Goal: Find specific page/section: Find specific page/section

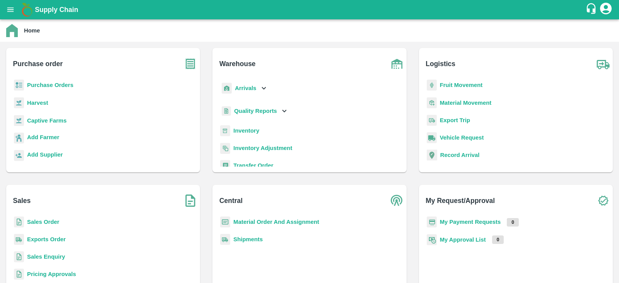
click at [41, 119] on b "Captive Farms" at bounding box center [46, 121] width 39 height 6
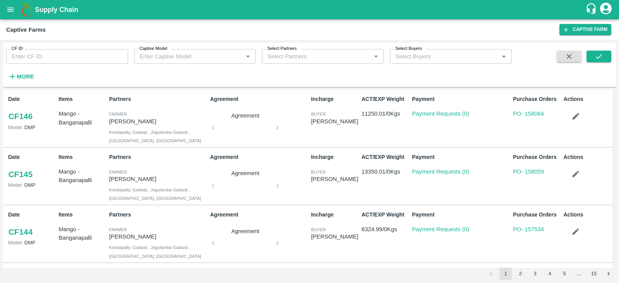
click at [194, 56] on input "Captive Model" at bounding box center [189, 56] width 104 height 10
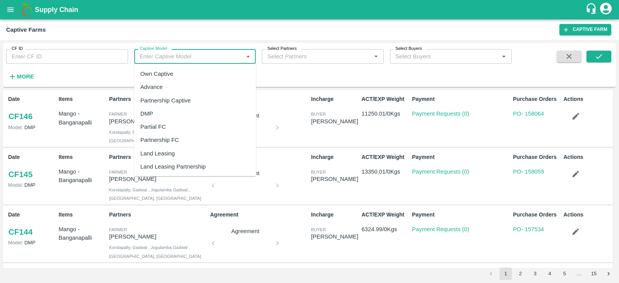
click at [151, 150] on div "Land Leasing" at bounding box center [157, 153] width 34 height 9
type input "Land Leasing"
click at [200, 54] on input "Captive Model" at bounding box center [189, 56] width 104 height 10
click at [155, 152] on div "Land Leasing" at bounding box center [157, 153] width 34 height 9
type input "Land Leasing"
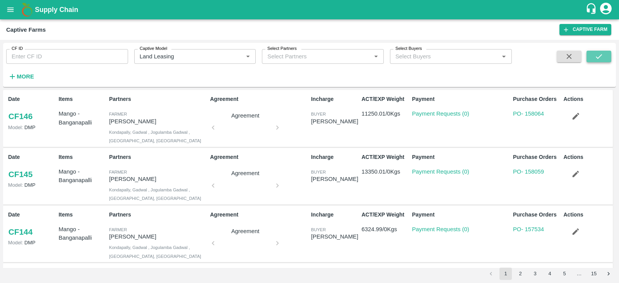
click at [595, 58] on icon "submit" at bounding box center [599, 56] width 9 height 9
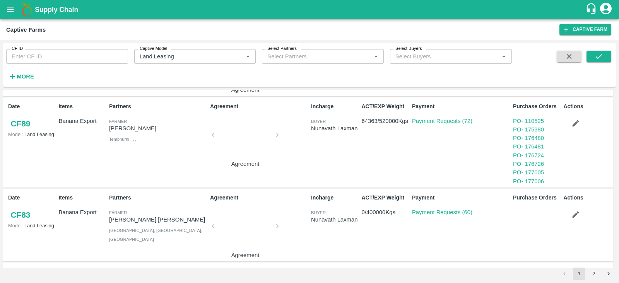
scroll to position [437, 0]
click at [525, 182] on link "PO - 177006" at bounding box center [528, 182] width 31 height 6
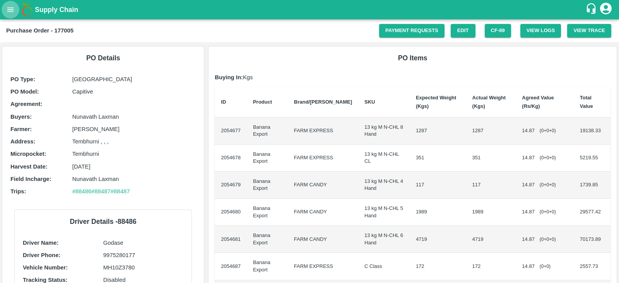
click at [10, 12] on icon "open drawer" at bounding box center [10, 9] width 9 height 9
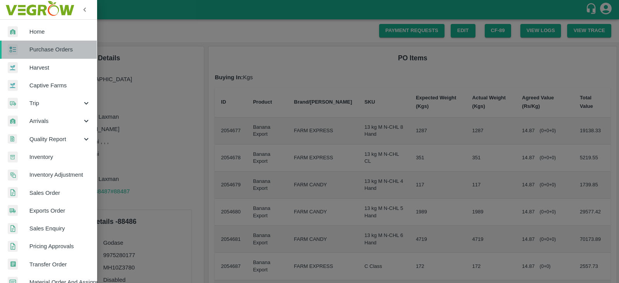
click at [48, 47] on span "Purchase Orders" at bounding box center [59, 49] width 61 height 9
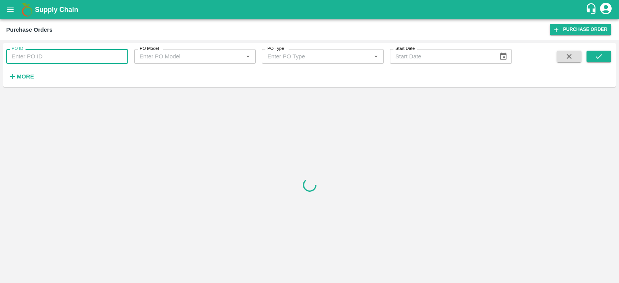
click at [77, 53] on input "PO ID" at bounding box center [67, 56] width 122 height 15
paste input "177005"
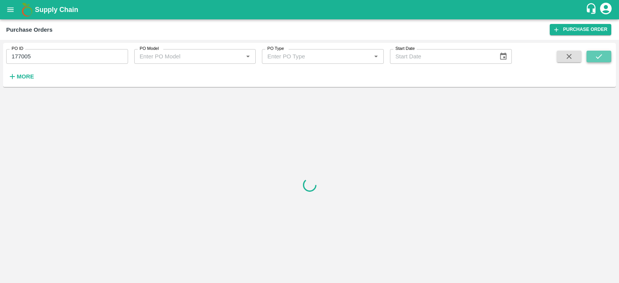
click at [587, 53] on button "submit" at bounding box center [599, 57] width 25 height 12
click at [590, 54] on button "submit" at bounding box center [599, 57] width 25 height 12
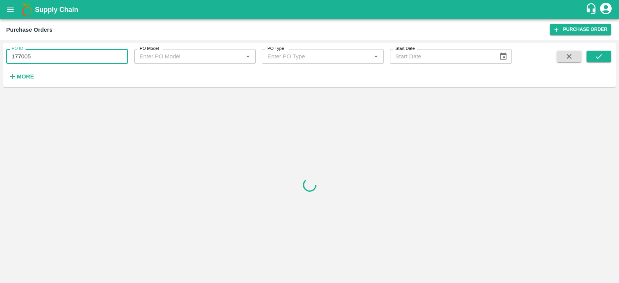
click at [38, 58] on input "177005" at bounding box center [67, 56] width 122 height 15
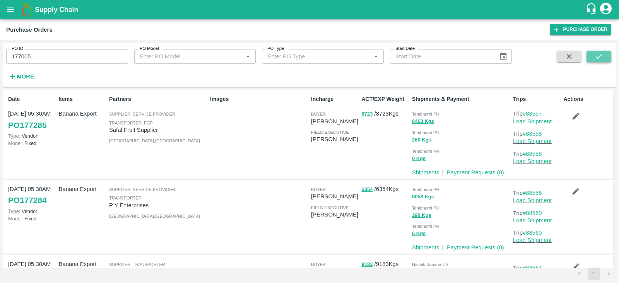
click at [600, 59] on icon "submit" at bounding box center [599, 56] width 9 height 9
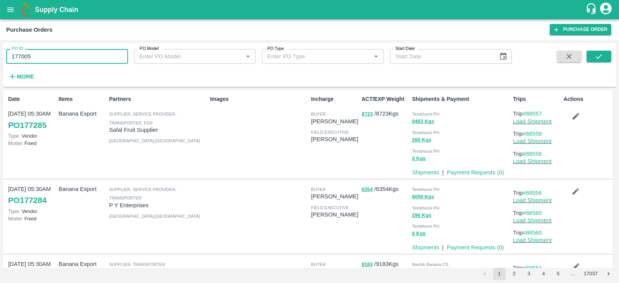
click at [49, 54] on input "177005" at bounding box center [67, 56] width 122 height 15
type input "177006"
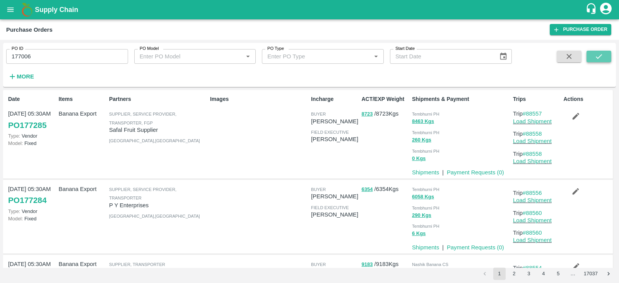
click at [600, 53] on icon "submit" at bounding box center [599, 56] width 9 height 9
